Goal: Information Seeking & Learning: Learn about a topic

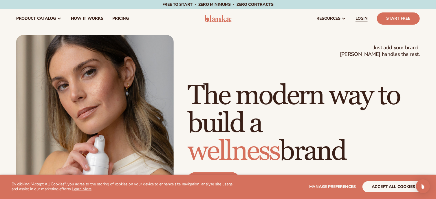
click at [360, 16] on span "LOGIN" at bounding box center [362, 18] width 12 height 5
